Goal: Transaction & Acquisition: Purchase product/service

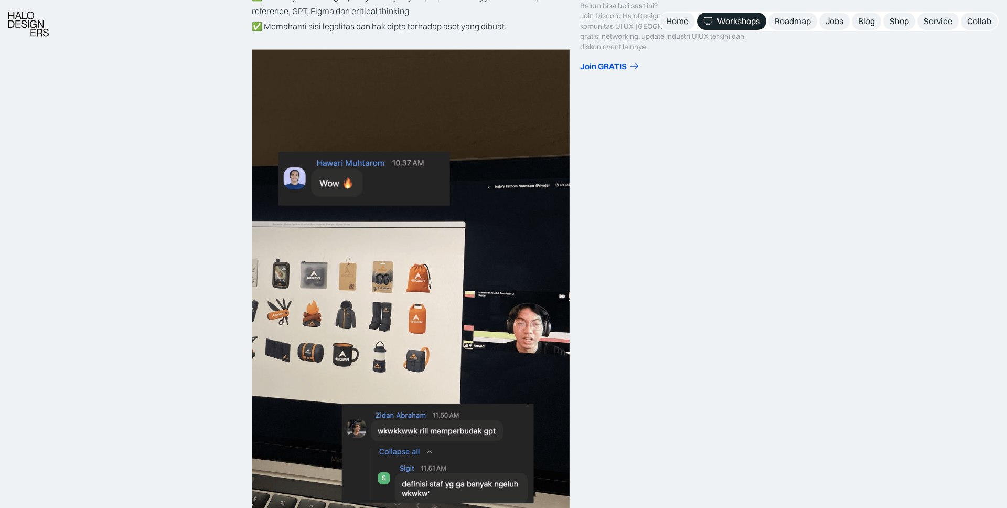
scroll to position [430, 0]
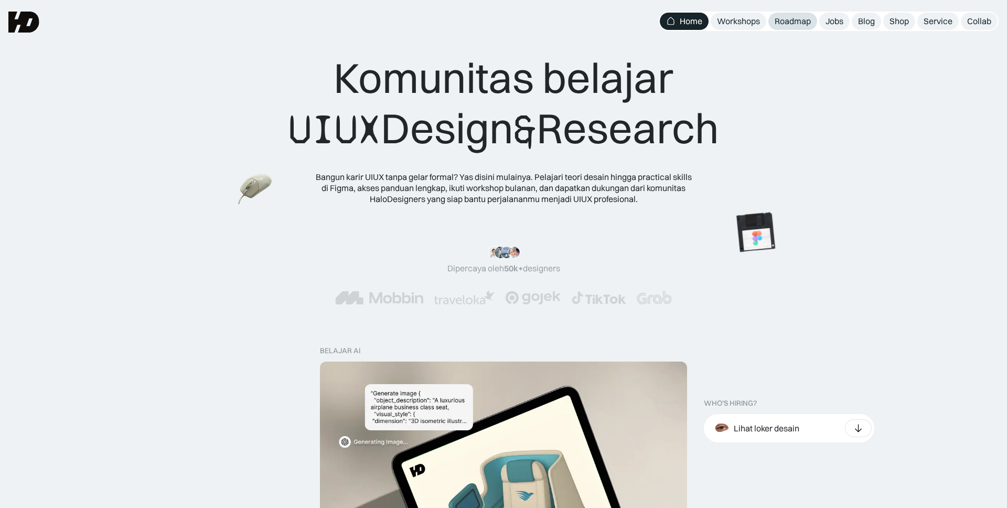
click at [806, 18] on div "Roadmap" at bounding box center [793, 21] width 36 height 11
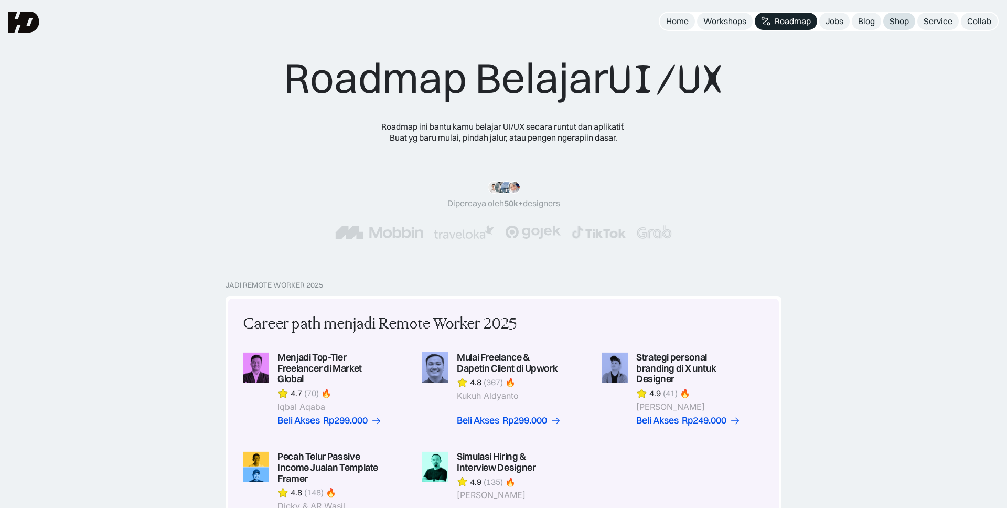
click at [896, 20] on div "Shop" at bounding box center [899, 21] width 19 height 11
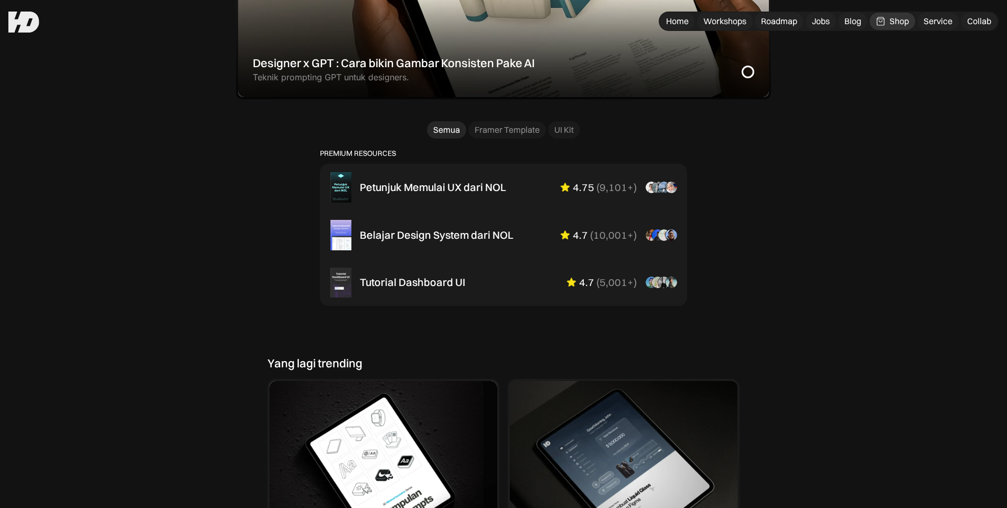
scroll to position [511, 0]
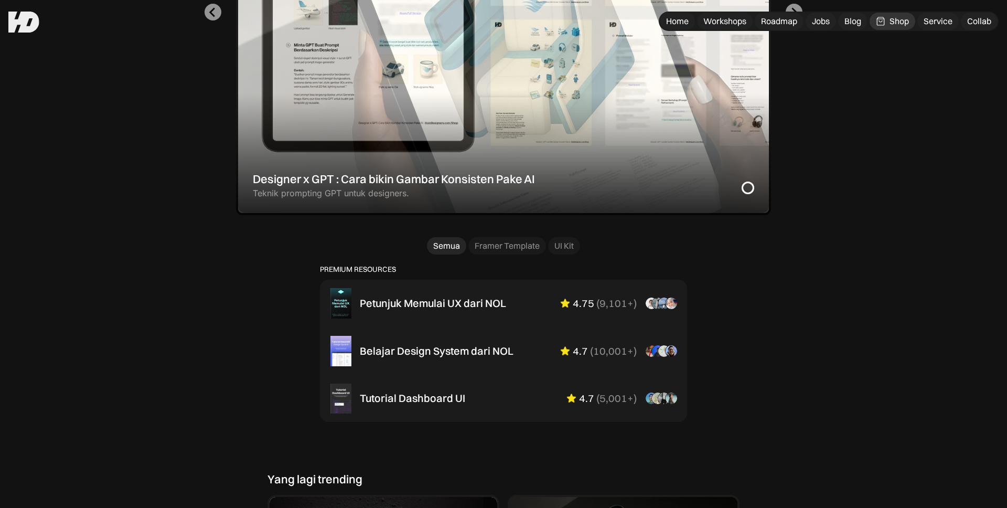
click at [456, 168] on div "1 of 2" at bounding box center [503, 13] width 535 height 406
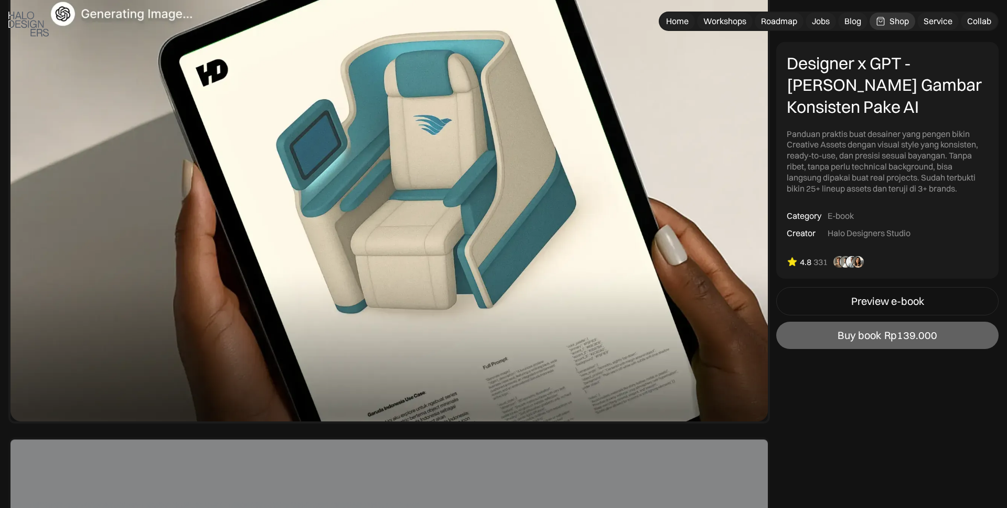
scroll to position [240, 0]
